Goal: Information Seeking & Learning: Learn about a topic

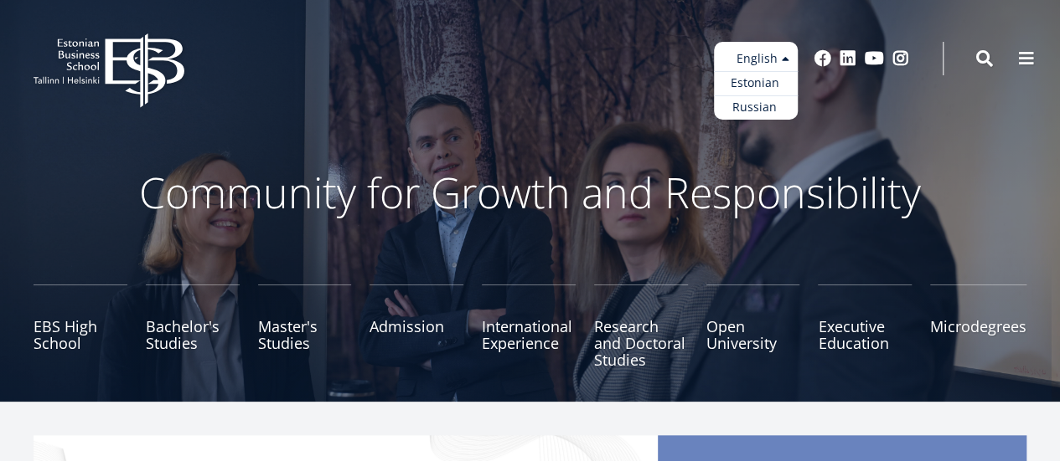
click at [759, 54] on ul "Estonian English Russian" at bounding box center [756, 81] width 84 height 78
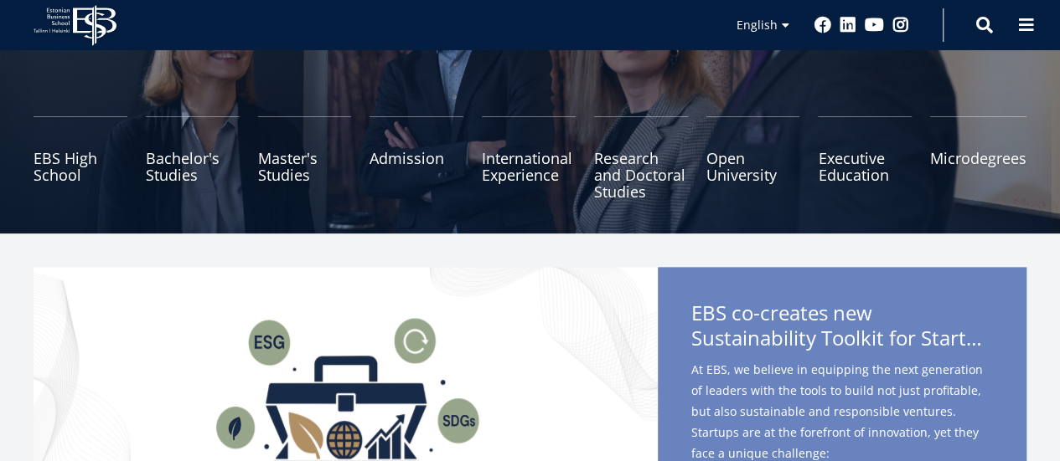
scroll to position [174, 0]
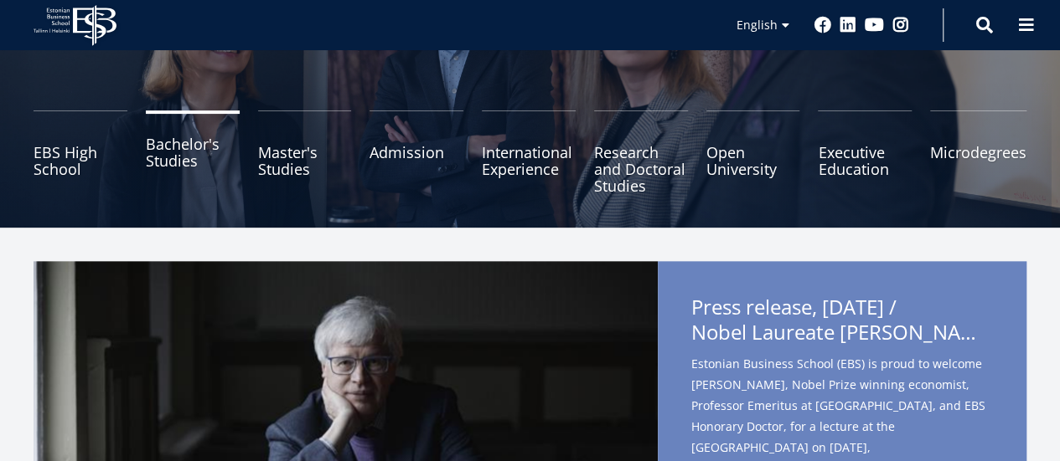
click at [208, 138] on link "Bachelor's Studies" at bounding box center [193, 153] width 94 height 84
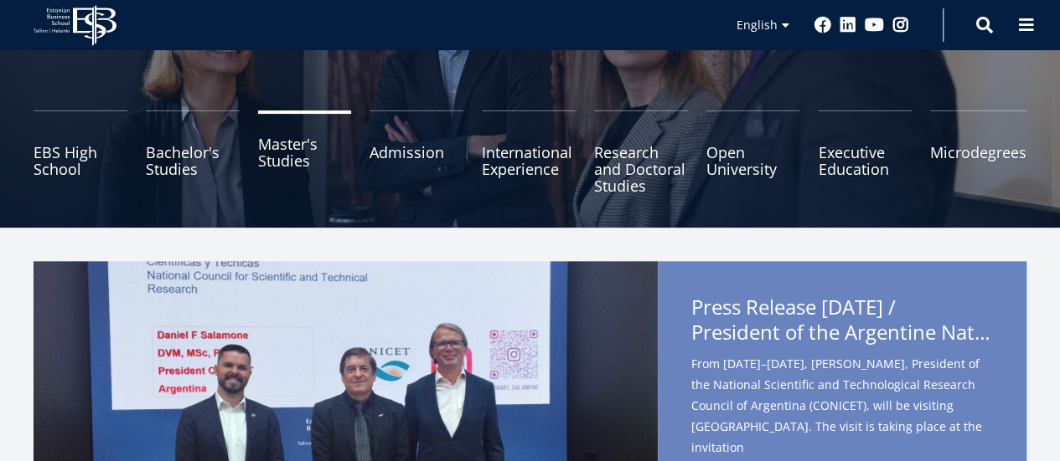
click at [282, 151] on link "Master's Studies" at bounding box center [305, 153] width 94 height 84
